Goal: Task Accomplishment & Management: Manage account settings

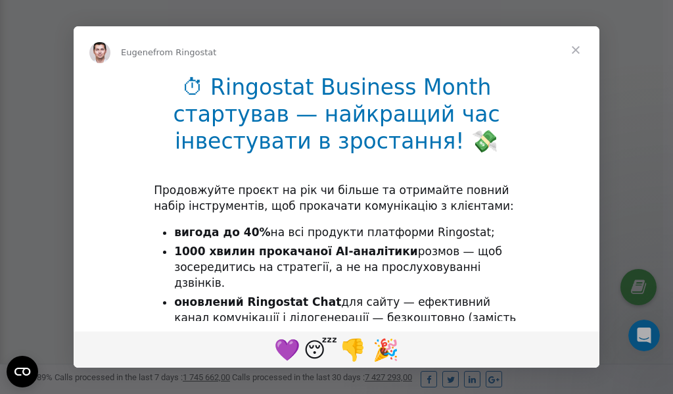
click at [575, 52] on span "Close" at bounding box center [575, 49] width 47 height 47
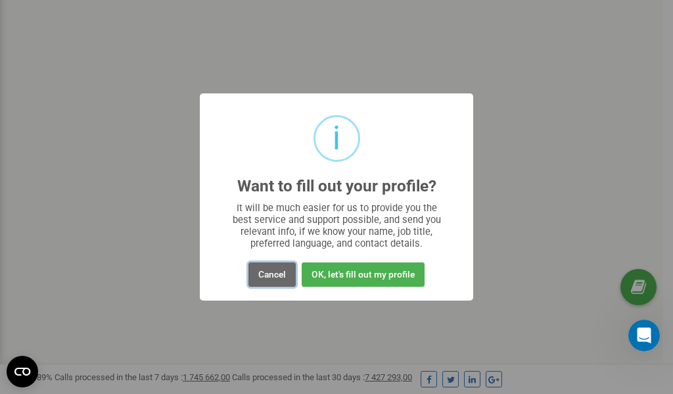
click at [271, 273] on button "Cancel" at bounding box center [271, 274] width 47 height 24
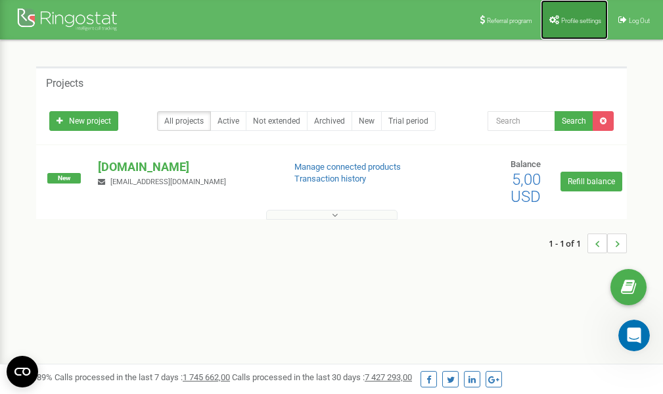
click at [580, 17] on span "Profile settings" at bounding box center [581, 20] width 40 height 7
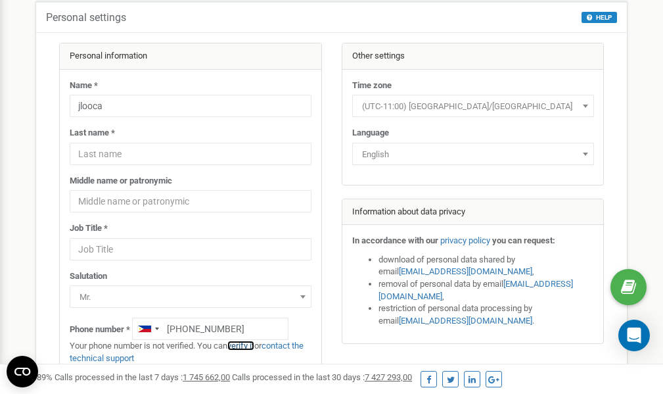
click at [243, 344] on link "verify it" at bounding box center [240, 345] width 27 height 10
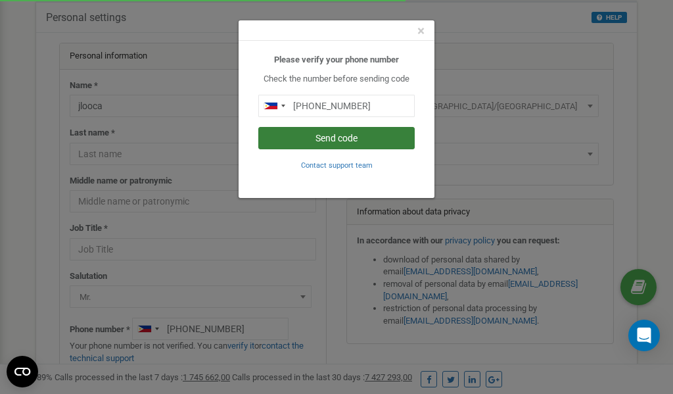
click at [383, 138] on button "Send code" at bounding box center [336, 138] width 156 height 22
